Goal: Task Accomplishment & Management: Complete application form

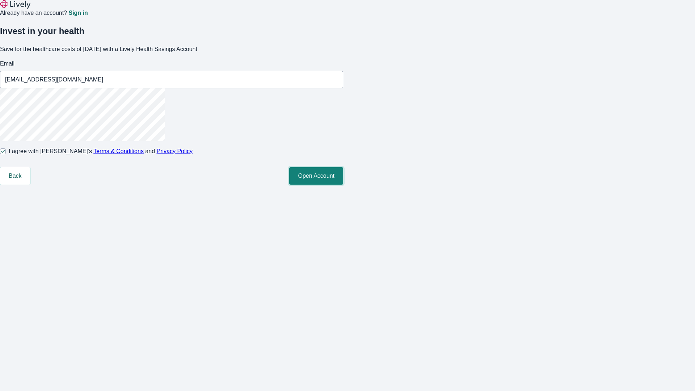
click at [343, 185] on button "Open Account" at bounding box center [316, 175] width 54 height 17
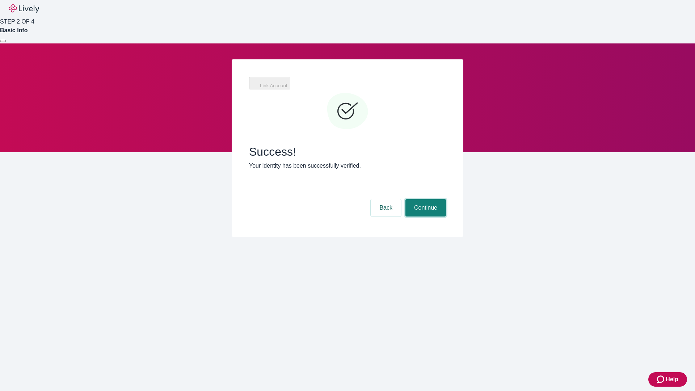
click at [424, 199] on button "Continue" at bounding box center [425, 207] width 41 height 17
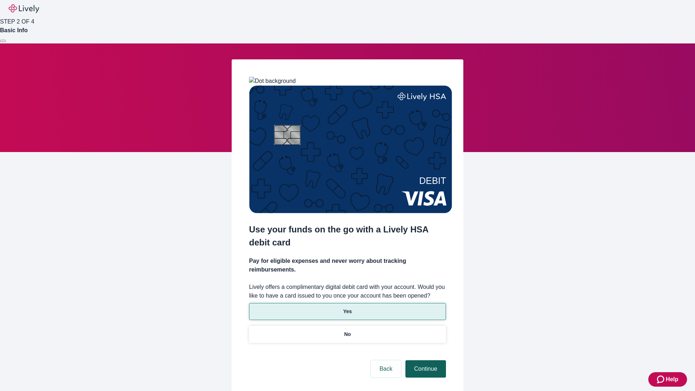
click at [347, 330] on p "No" at bounding box center [347, 334] width 7 height 8
click at [424, 360] on button "Continue" at bounding box center [425, 368] width 41 height 17
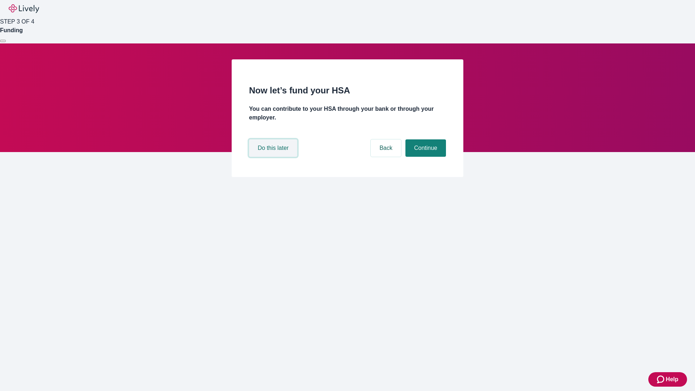
click at [274, 157] on button "Do this later" at bounding box center [273, 147] width 48 height 17
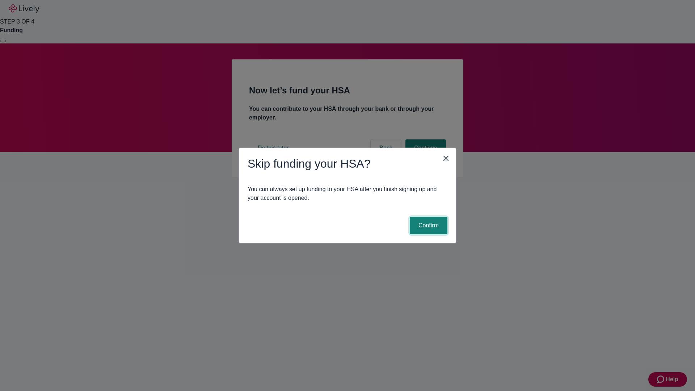
click at [427, 225] on button "Confirm" at bounding box center [429, 225] width 38 height 17
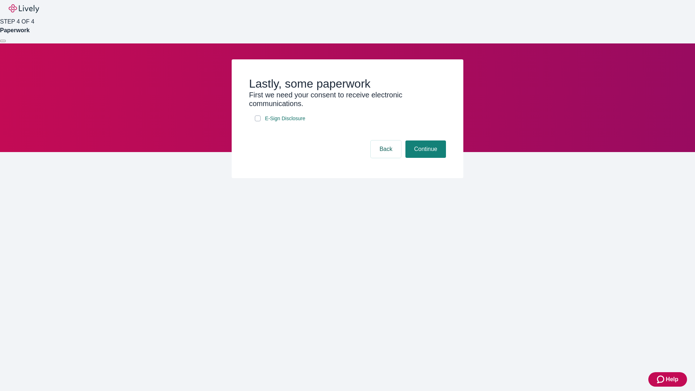
click at [258, 121] on input "E-Sign Disclosure" at bounding box center [258, 118] width 6 height 6
checkbox input "true"
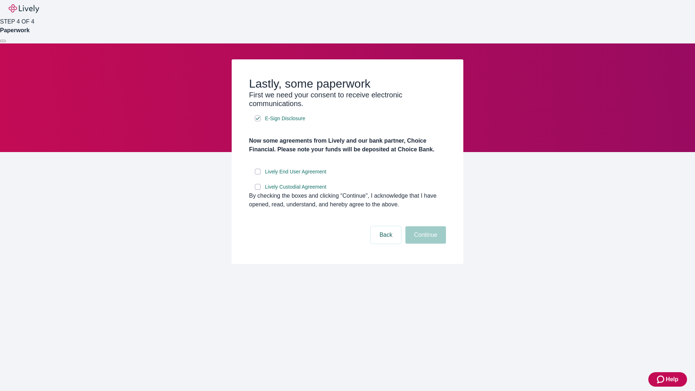
click at [258, 174] on input "Lively End User Agreement" at bounding box center [258, 172] width 6 height 6
checkbox input "true"
click at [258, 190] on input "Lively Custodial Agreement" at bounding box center [258, 187] width 6 height 6
checkbox input "true"
click at [424, 244] on button "Continue" at bounding box center [425, 234] width 41 height 17
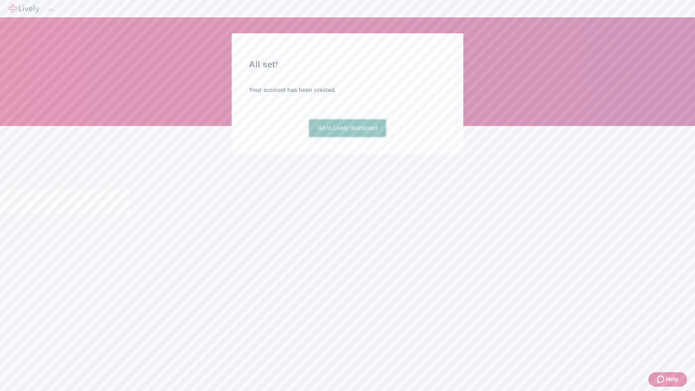
click at [347, 137] on link "Go to Lively dashboard" at bounding box center [347, 127] width 77 height 17
